Goal: Navigation & Orientation: Find specific page/section

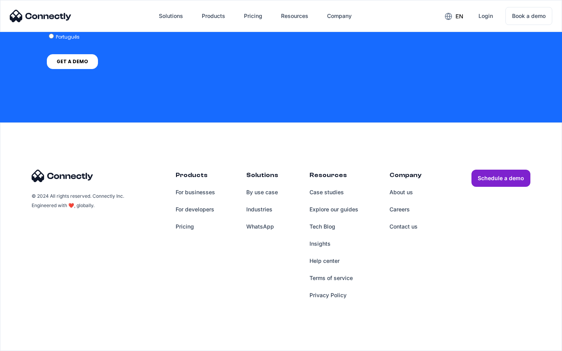
scroll to position [585, 0]
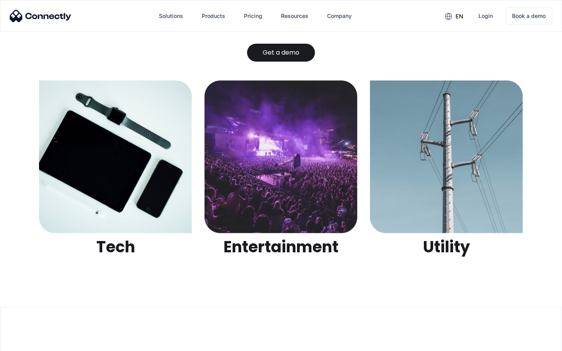
scroll to position [2462, 0]
